Goal: Transaction & Acquisition: Purchase product/service

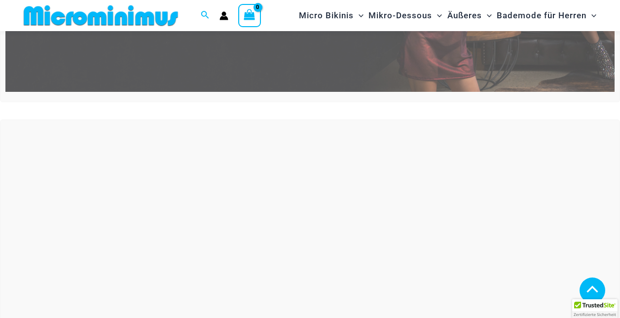
scroll to position [287, 0]
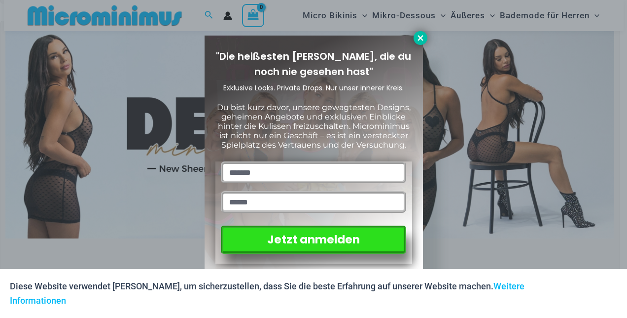
click at [423, 35] on icon at bounding box center [420, 38] width 9 height 9
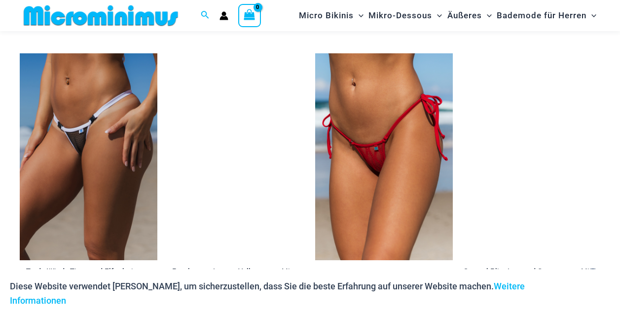
scroll to position [3097, 0]
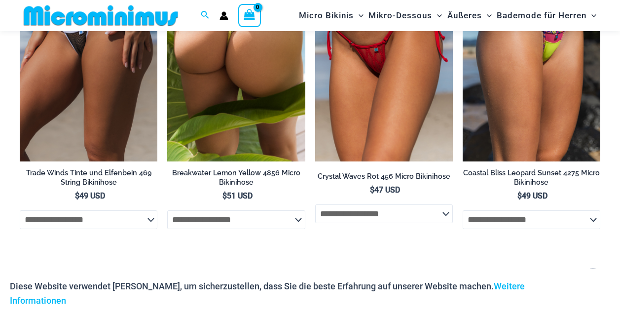
click at [249, 98] on img at bounding box center [236, 58] width 138 height 207
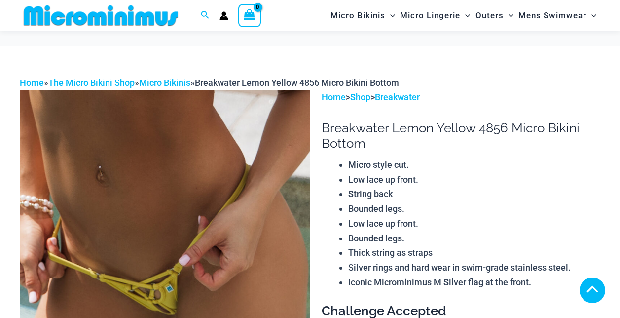
scroll to position [238, 0]
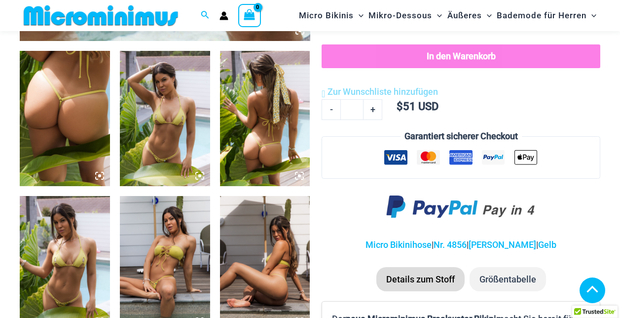
scroll to position [632, 0]
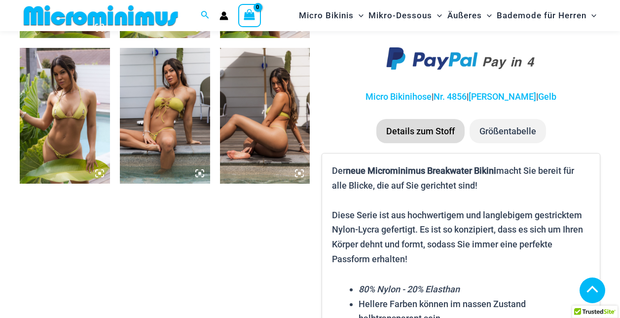
click at [168, 119] on img at bounding box center [165, 115] width 90 height 135
click at [200, 171] on icon at bounding box center [199, 173] width 9 height 9
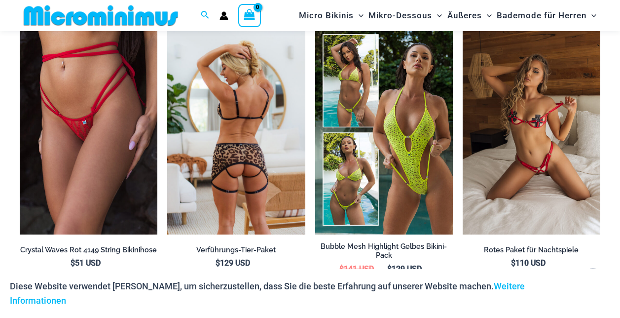
scroll to position [2506, 0]
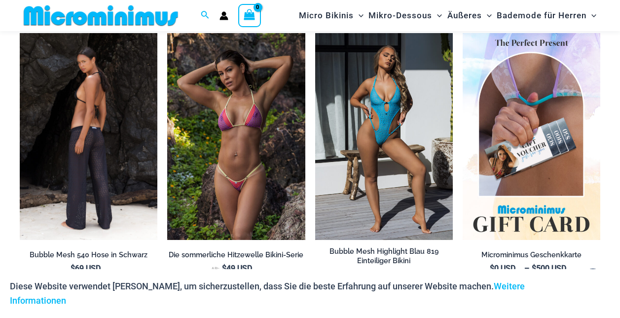
click at [134, 186] on img at bounding box center [89, 136] width 138 height 207
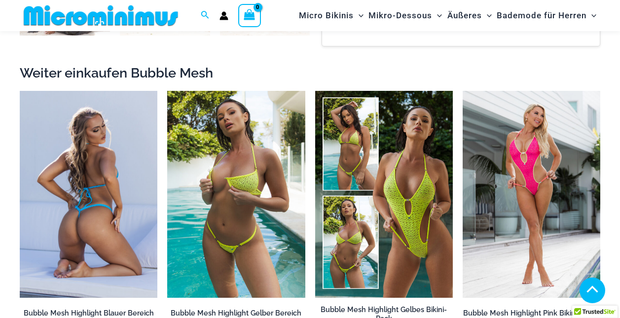
scroll to position [879, 0]
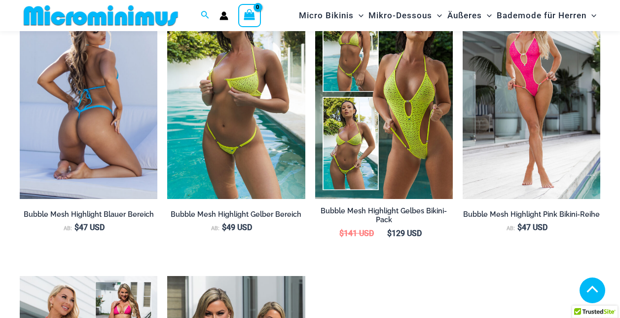
click at [101, 164] on img at bounding box center [89, 95] width 138 height 207
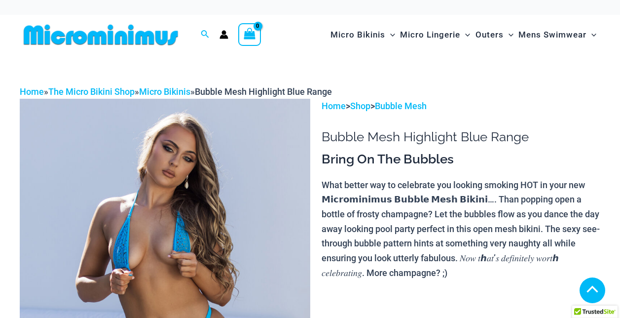
scroll to position [444, 0]
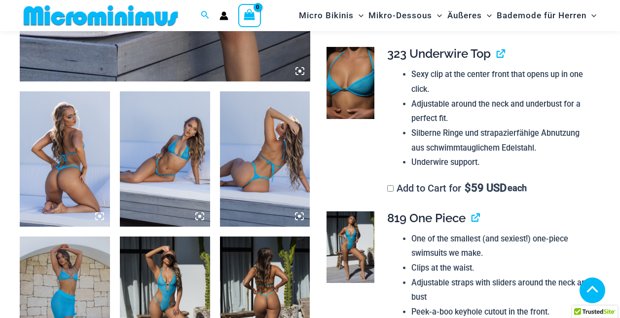
click at [300, 217] on icon at bounding box center [299, 215] width 3 height 3
click at [297, 211] on img at bounding box center [265, 158] width 90 height 135
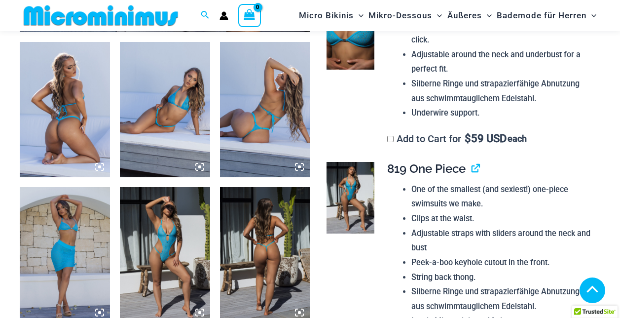
click at [283, 123] on img at bounding box center [265, 109] width 90 height 135
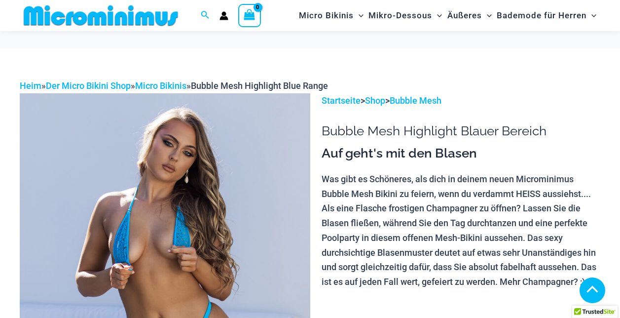
scroll to position [238, 0]
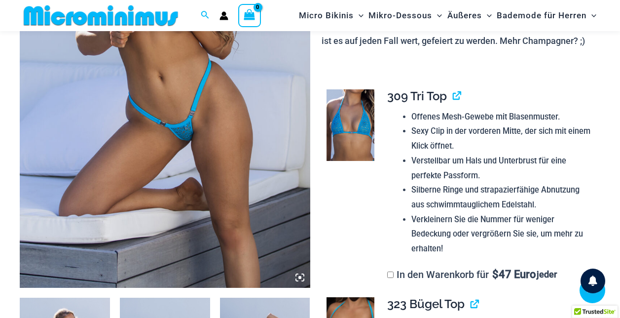
click at [298, 276] on icon at bounding box center [299, 277] width 9 height 9
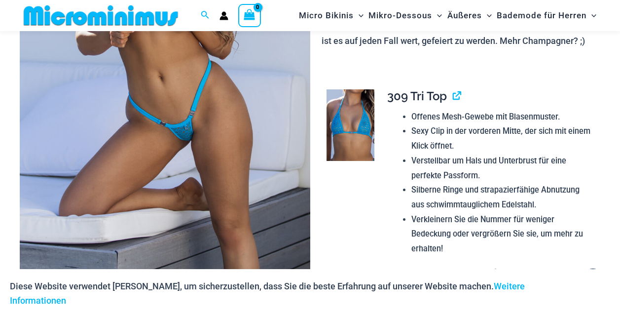
scroll to position [484, 0]
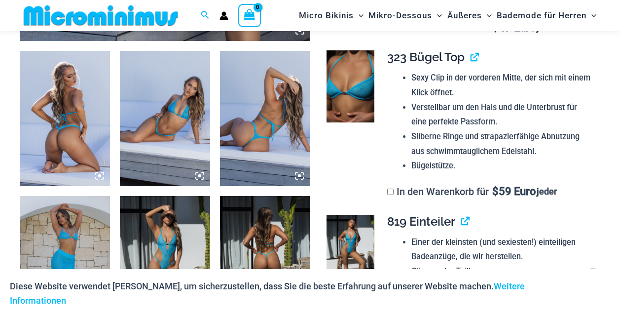
click at [271, 146] on img at bounding box center [265, 118] width 90 height 135
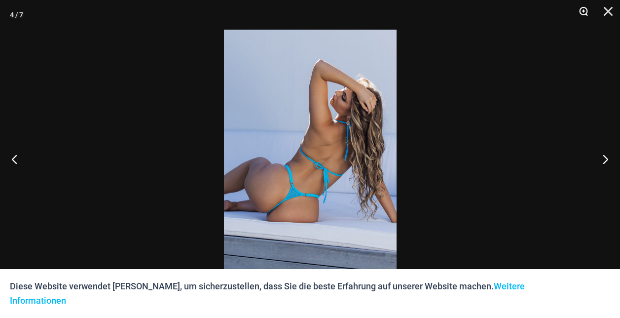
click at [578, 11] on button "Zoom" at bounding box center [580, 15] width 25 height 30
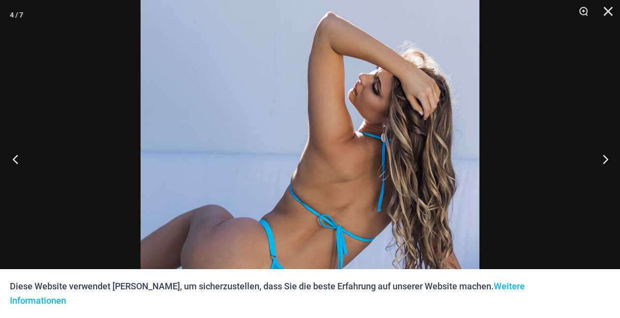
click at [18, 157] on button "Vorhergehend" at bounding box center [18, 158] width 37 height 49
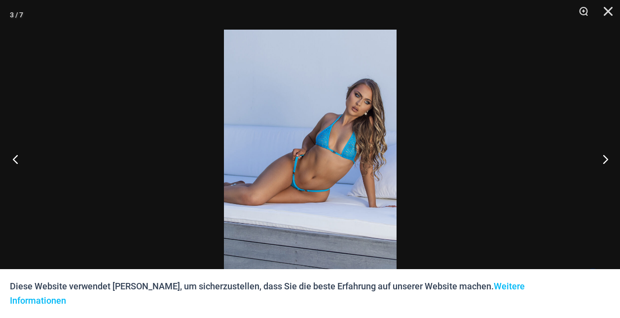
click at [18, 157] on button "Vorhergehend" at bounding box center [18, 158] width 37 height 49
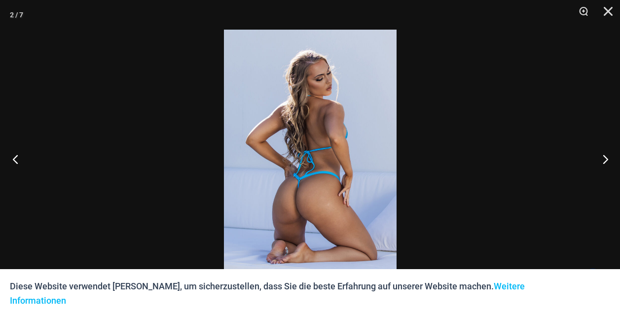
click at [18, 157] on button "Vorhergehend" at bounding box center [18, 158] width 37 height 49
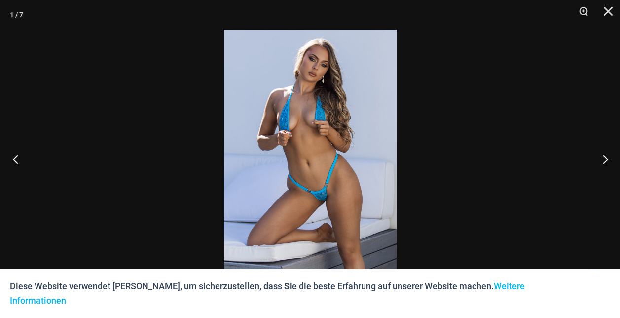
click at [18, 157] on button "Vorhergehend" at bounding box center [18, 158] width 37 height 49
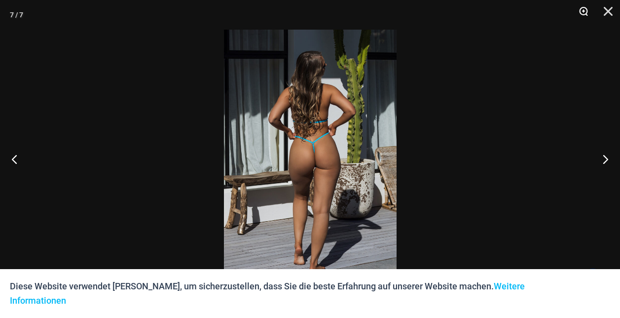
click at [583, 8] on button "Zoom" at bounding box center [580, 15] width 25 height 30
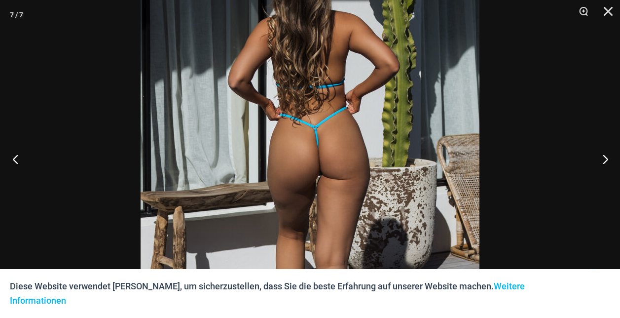
click at [15, 159] on button "Vorhergehend" at bounding box center [18, 158] width 37 height 49
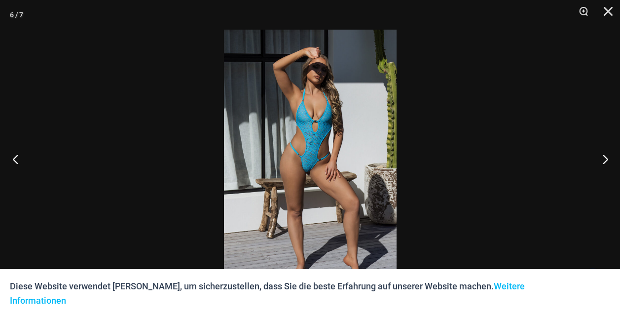
click at [15, 159] on button "Vorhergehend" at bounding box center [18, 158] width 37 height 49
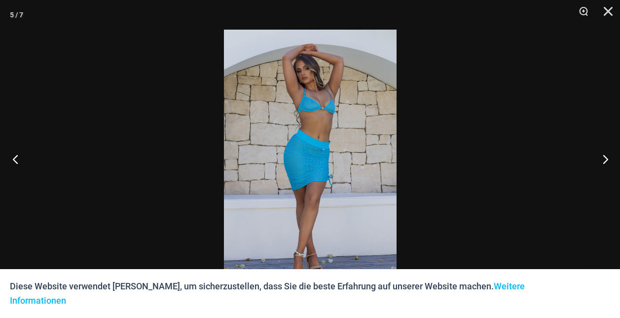
click at [17, 158] on button "Vorhergehend" at bounding box center [18, 158] width 37 height 49
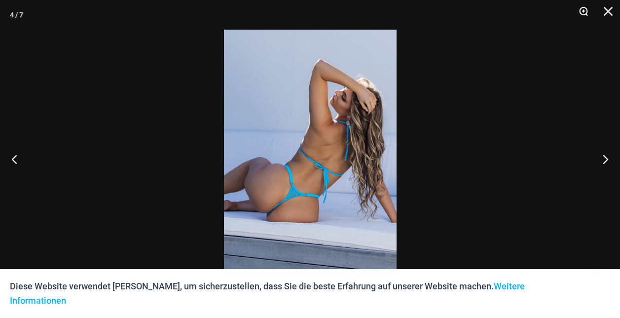
click at [580, 10] on button "Zoom" at bounding box center [580, 15] width 25 height 30
